Goal: Navigation & Orientation: Find specific page/section

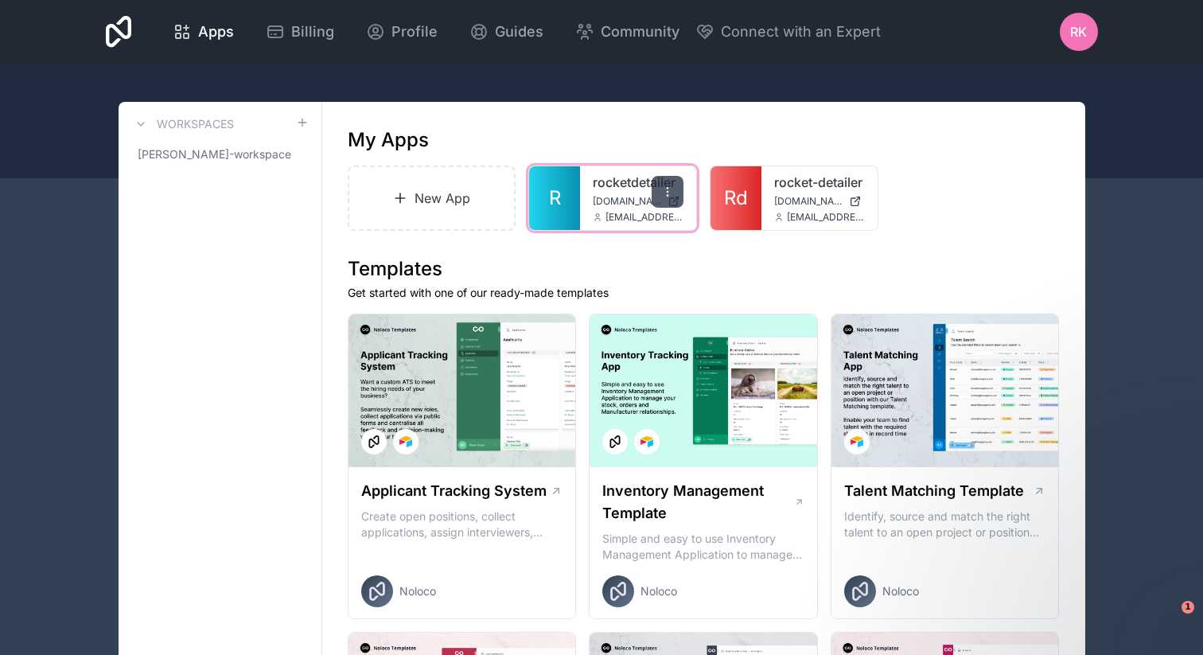
click at [677, 205] on div at bounding box center [668, 192] width 32 height 32
click at [634, 210] on div "rocketdetailer rocketdetailer.noloco.co rayan@rocketdetailer.com" at bounding box center [638, 198] width 116 height 64
click at [625, 186] on link "rocketdetailer" at bounding box center [638, 182] width 91 height 19
